Goal: Task Accomplishment & Management: Manage account settings

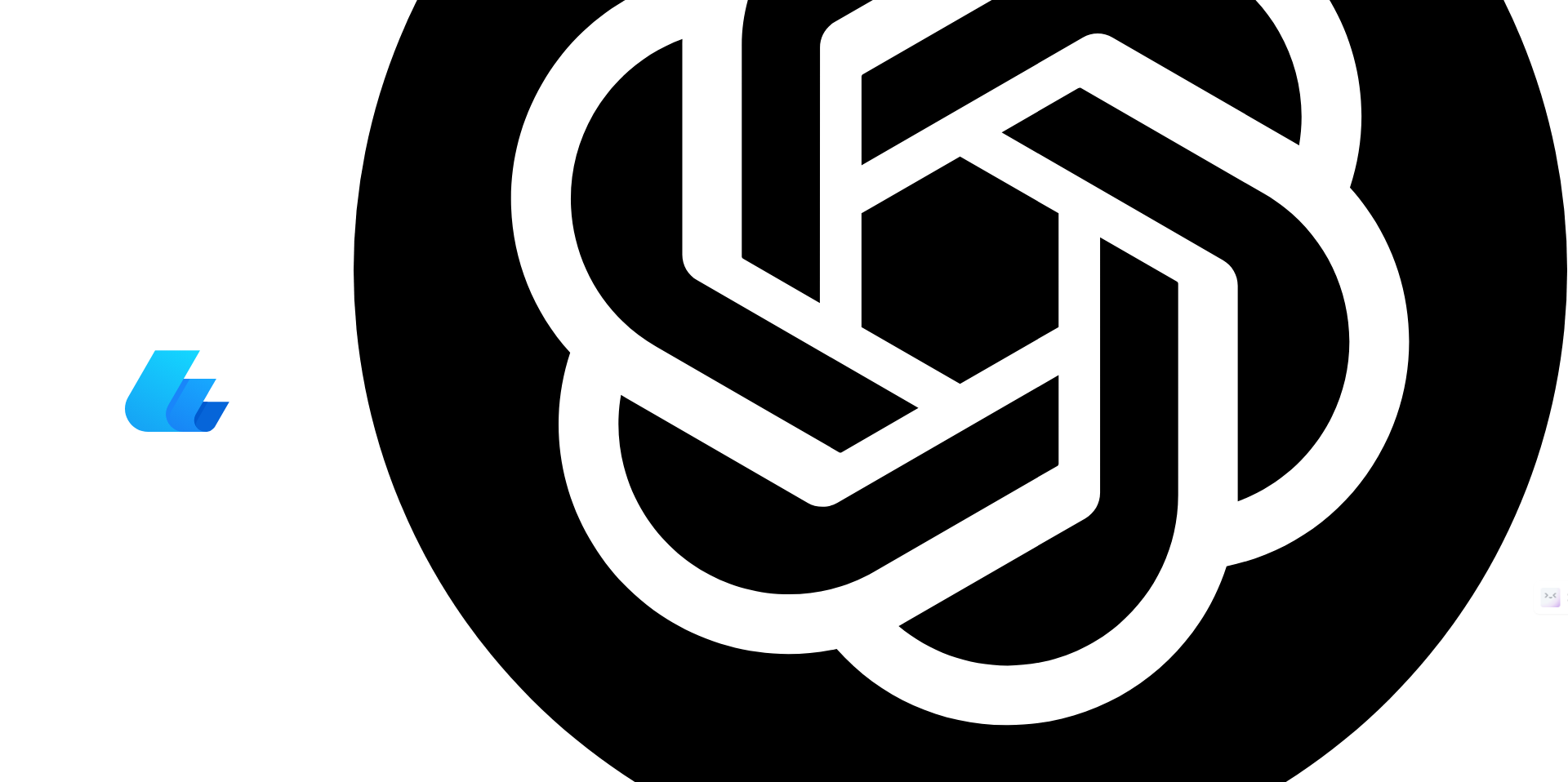
scroll to position [5613, 0]
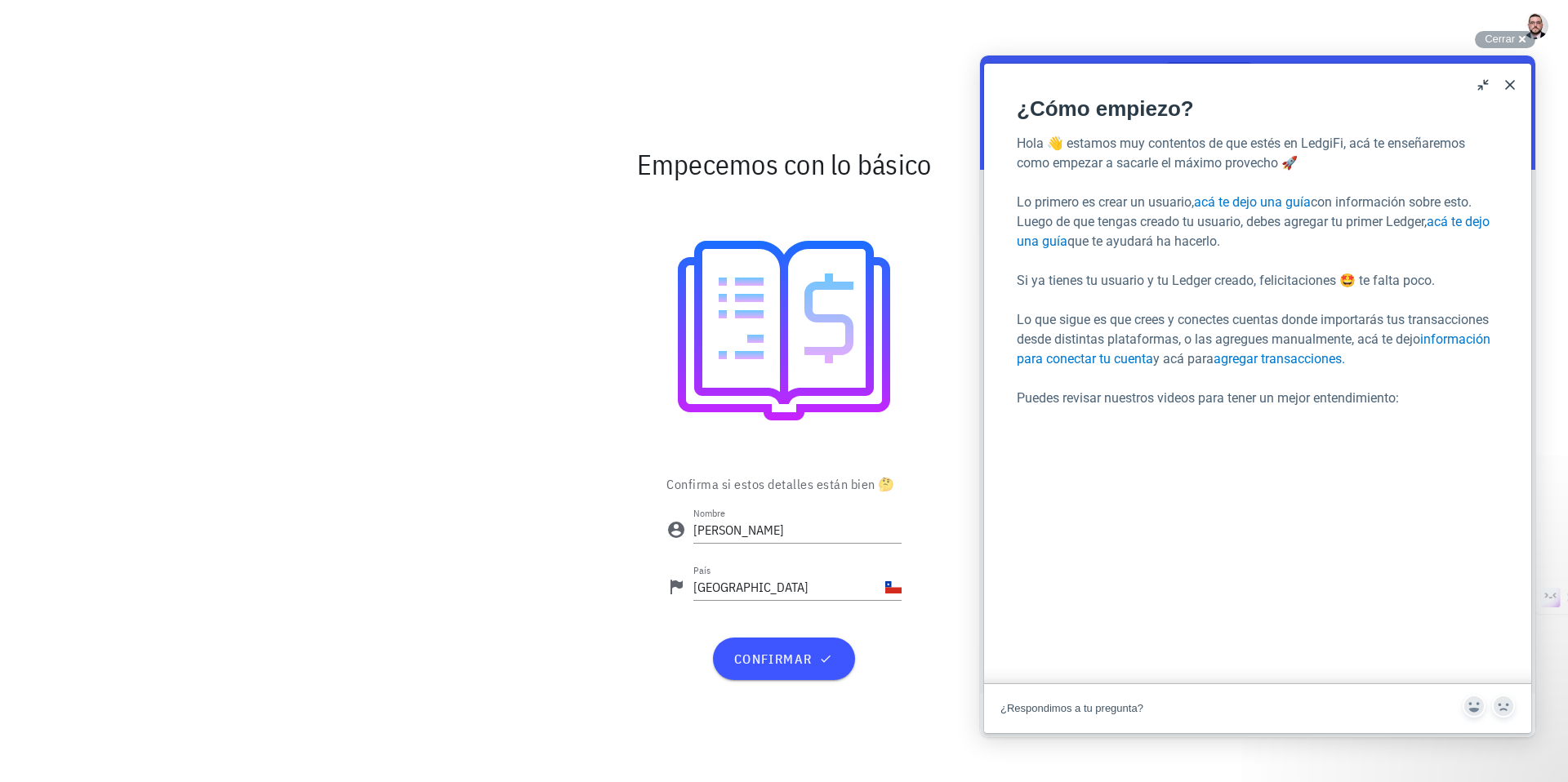
scroll to position [15, 0]
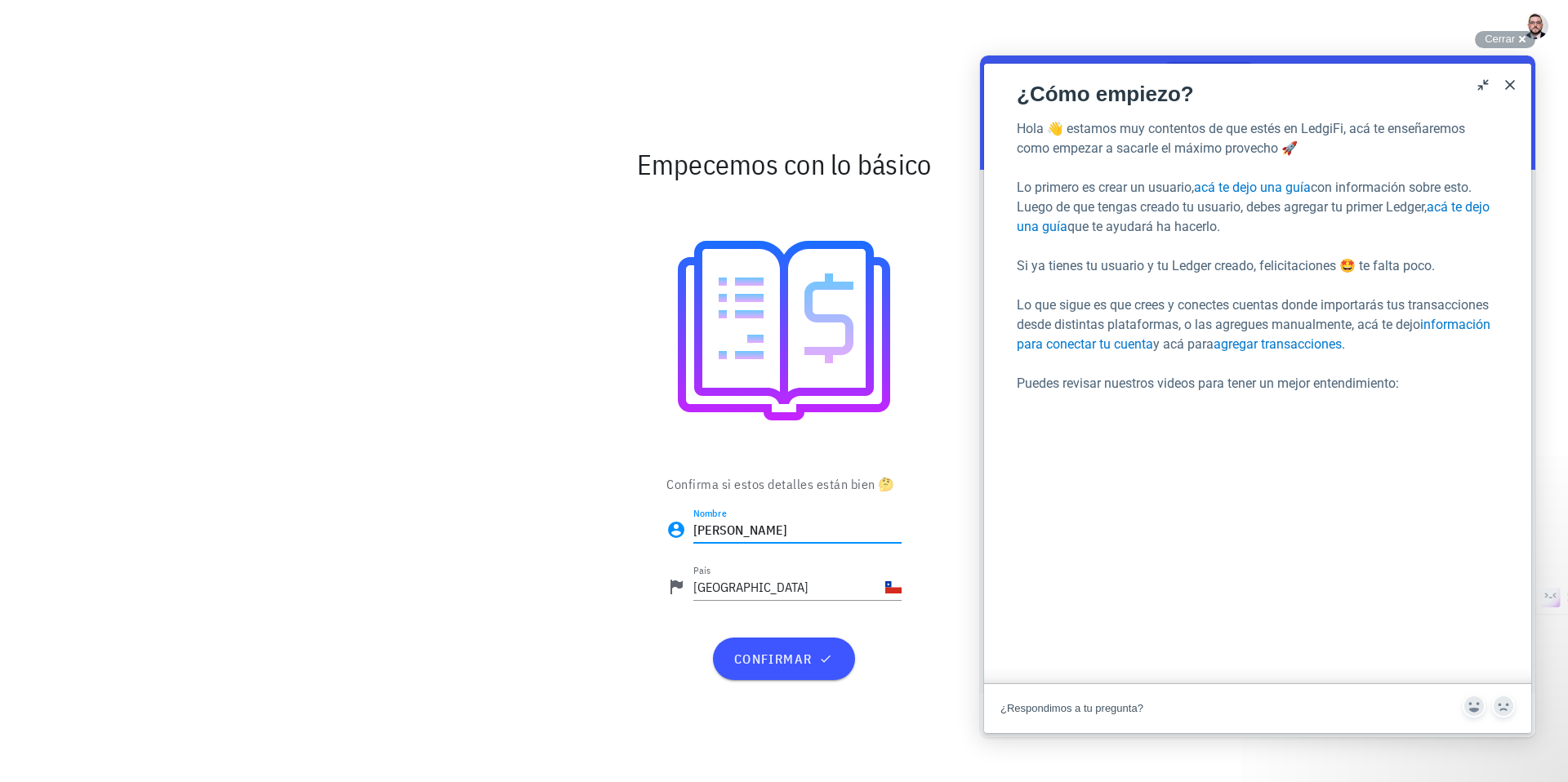
click at [852, 529] on input "Fernando" at bounding box center [797, 529] width 209 height 26
type input "[PERSON_NAME]"
click at [774, 654] on span "confirmar" at bounding box center [783, 659] width 102 height 16
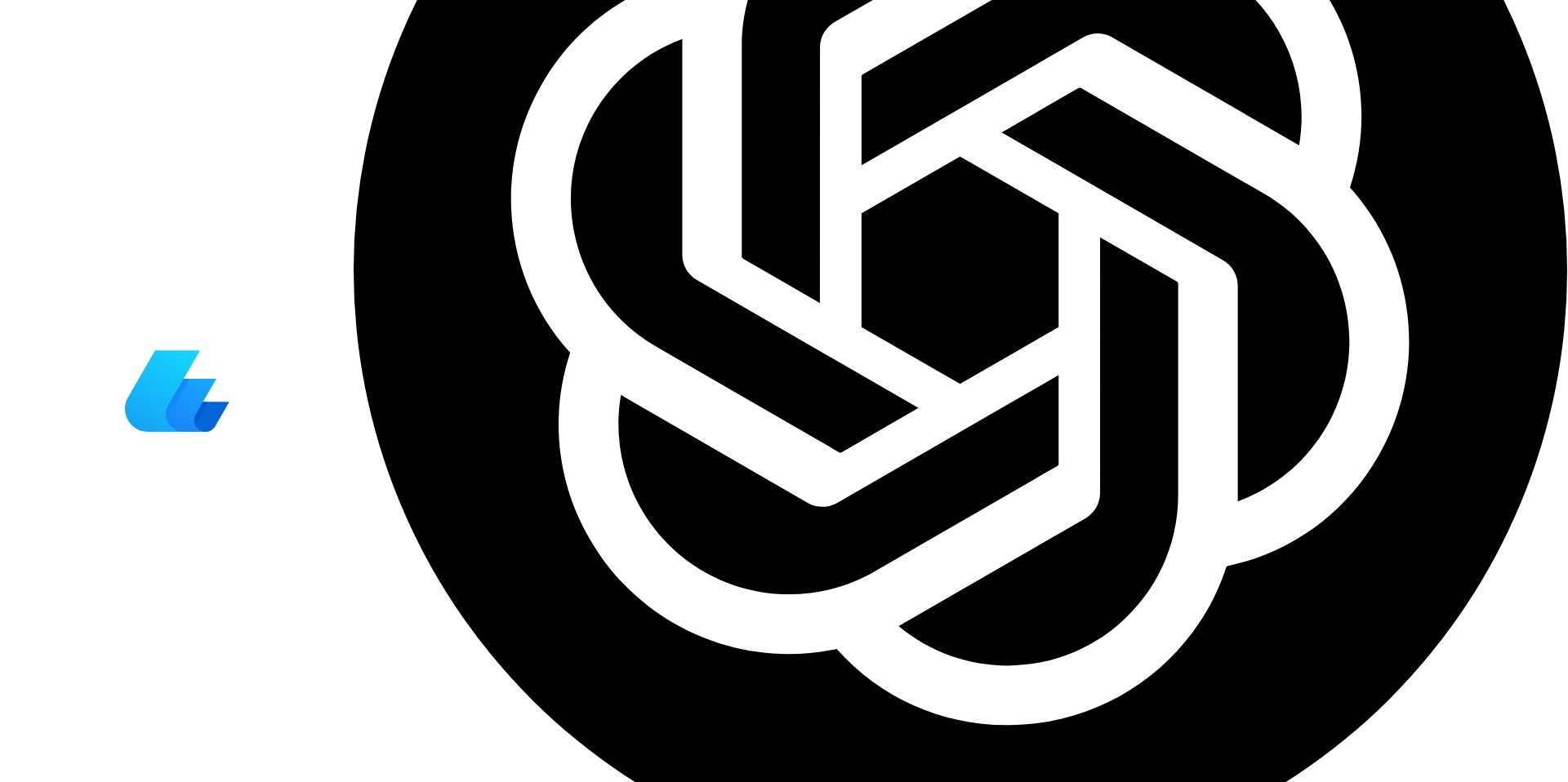
scroll to position [5613, 0]
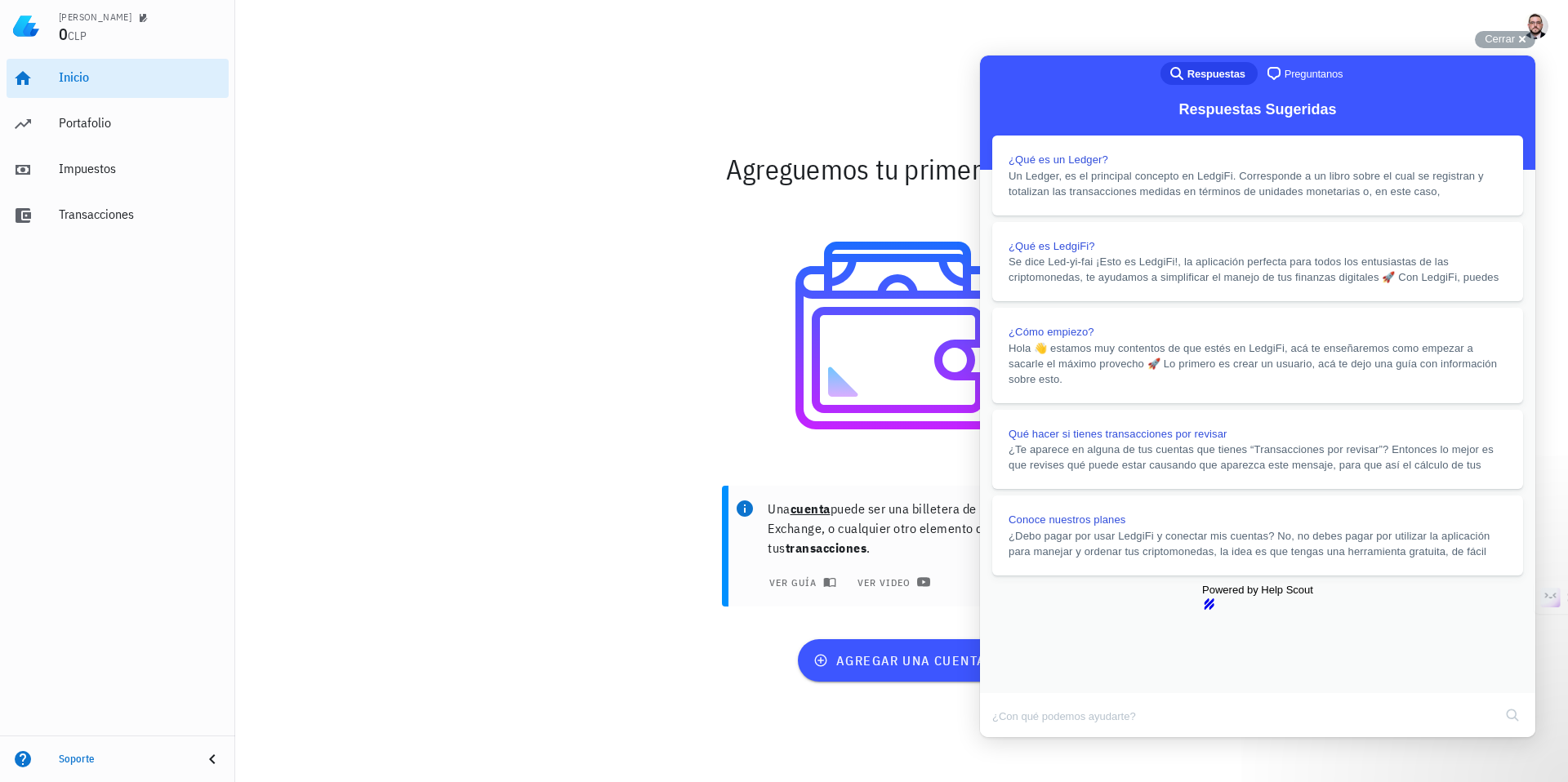
scroll to position [1446, 0]
click at [1010, 738] on button "Close" at bounding box center [995, 748] width 29 height 22
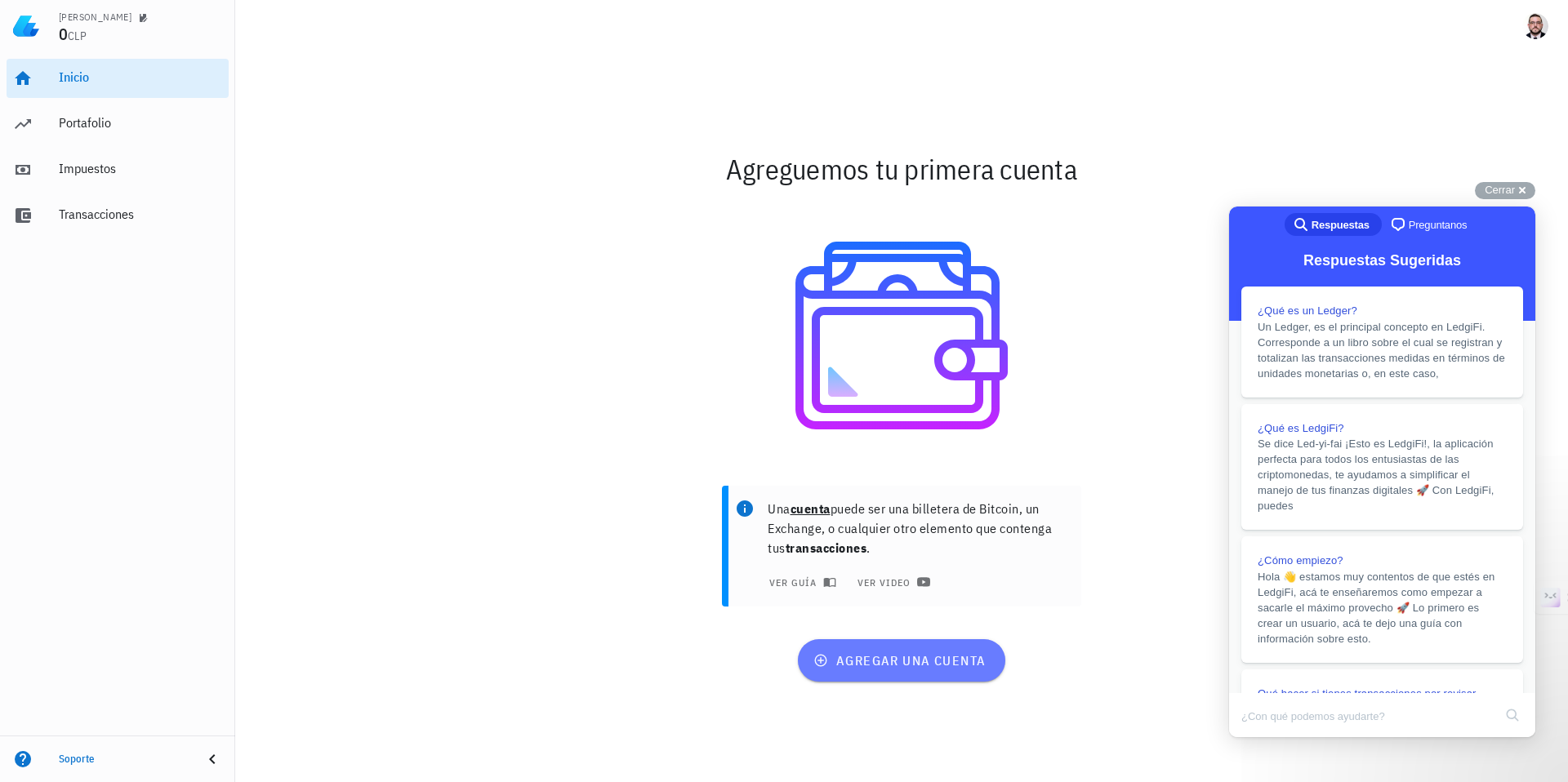
click at [851, 660] on span "agregar una cuenta" at bounding box center [901, 659] width 169 height 16
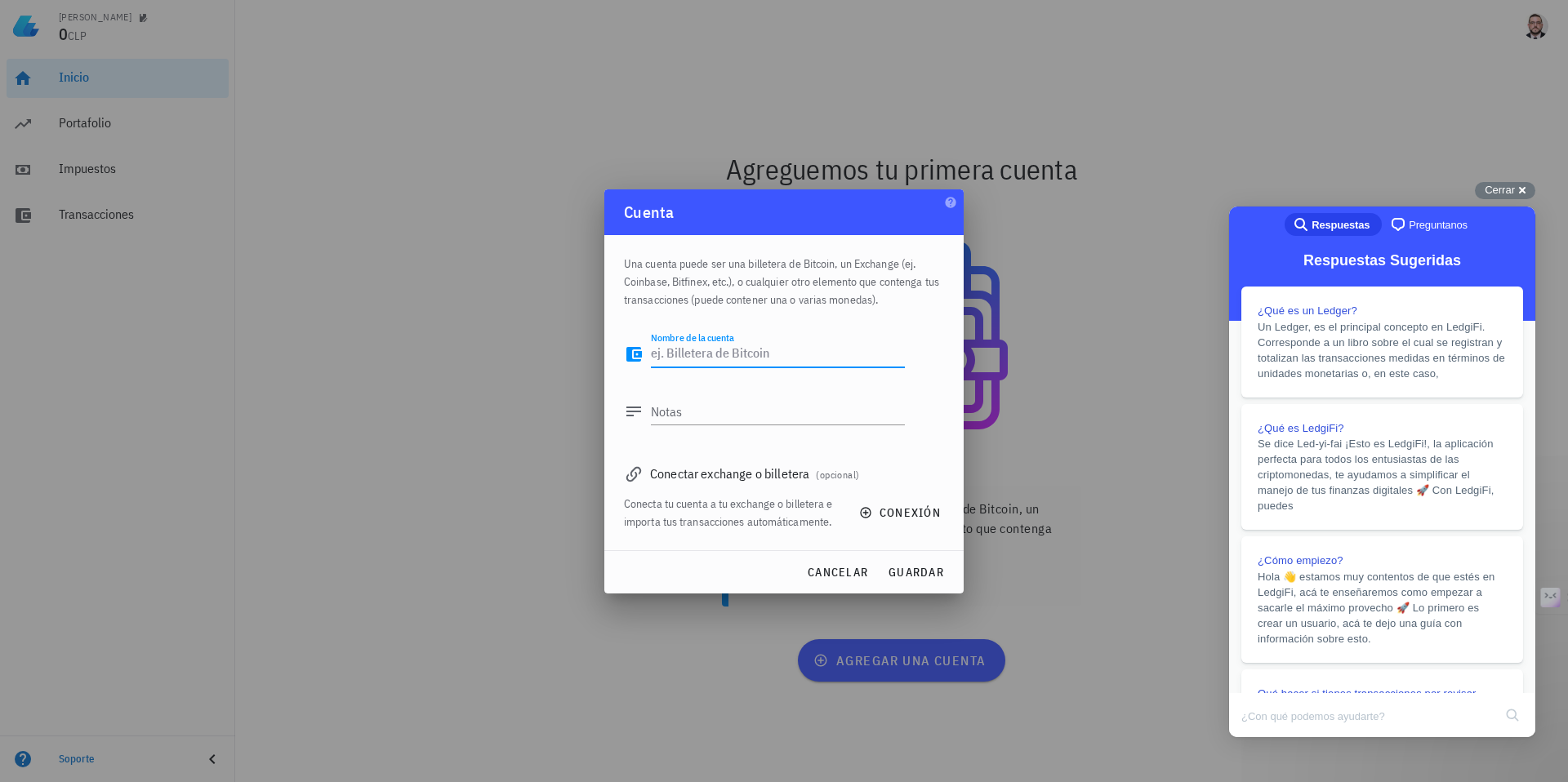
click at [863, 353] on textarea "Nombre de la cuenta" at bounding box center [777, 355] width 254 height 26
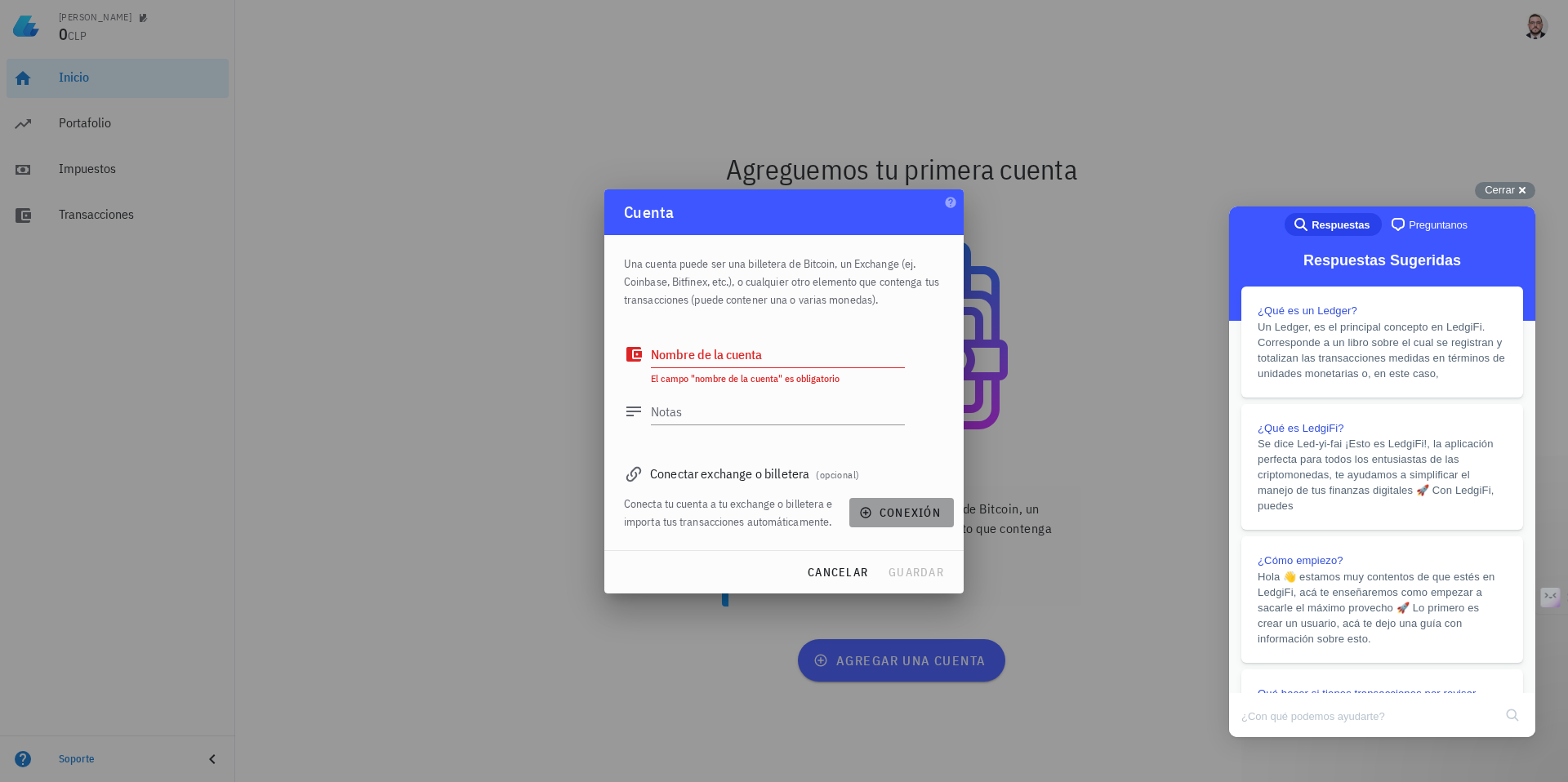
click at [878, 508] on span "conexión" at bounding box center [902, 513] width 79 height 15
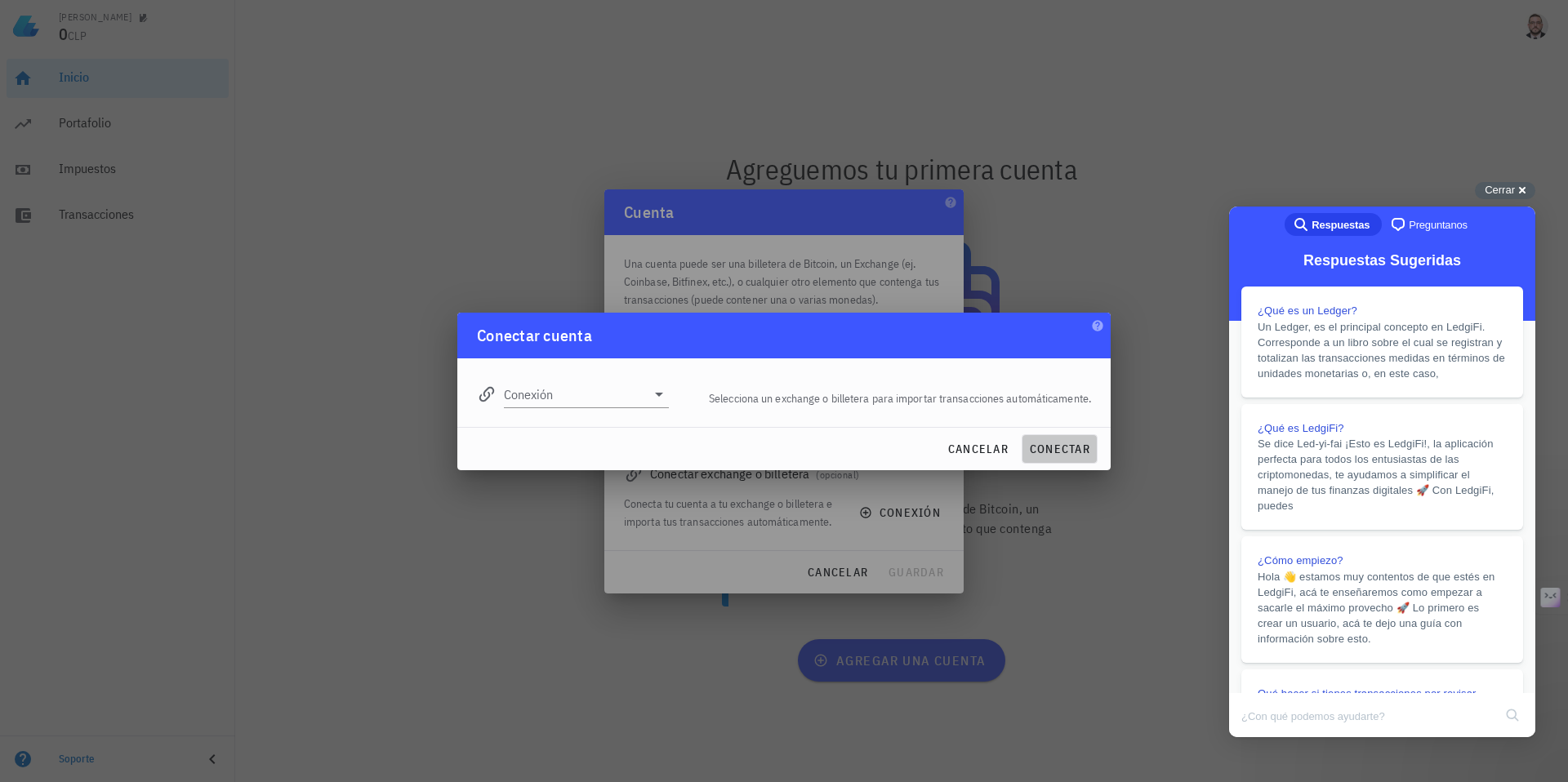
click at [1074, 439] on button "conectar" at bounding box center [1059, 448] width 76 height 29
click at [962, 447] on span "cancelar" at bounding box center [977, 449] width 61 height 15
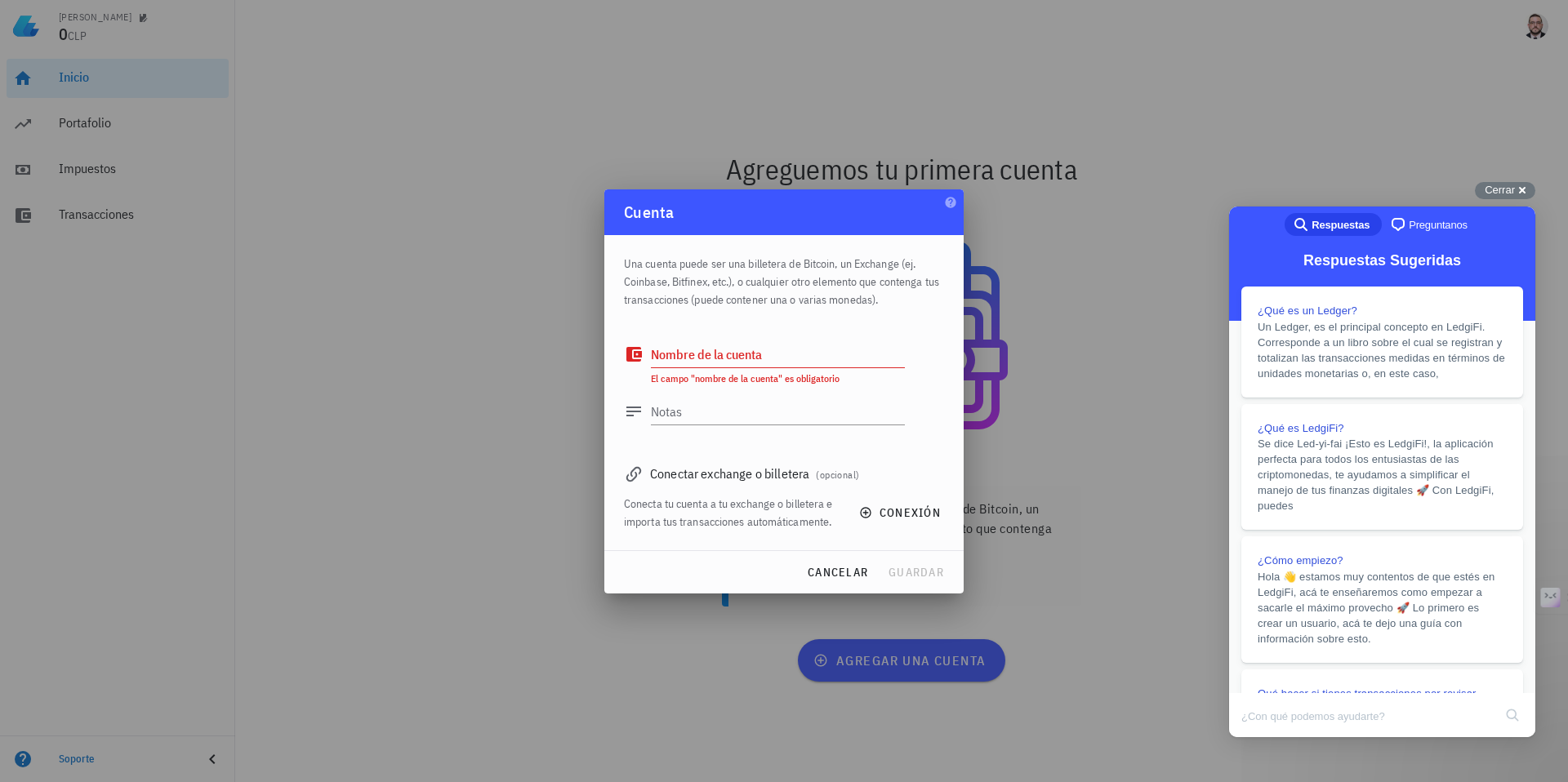
click at [632, 471] on icon at bounding box center [633, 474] width 15 height 15
click at [578, 191] on div at bounding box center [784, 391] width 1568 height 782
click at [815, 565] on span "cancelar" at bounding box center [836, 572] width 61 height 15
